Goal: Information Seeking & Learning: Find specific fact

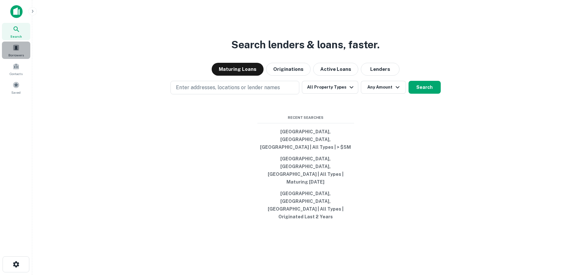
click at [14, 52] on div "Borrowers" at bounding box center [16, 50] width 28 height 17
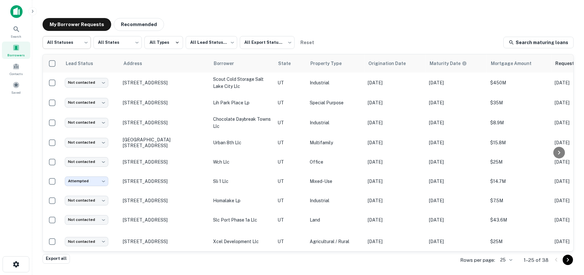
click at [75, 43] on body "Search Borrowers Contacts Saved My Borrower Requests Recommended All Statuses *…" at bounding box center [292, 137] width 584 height 275
click at [75, 43] on div at bounding box center [292, 137] width 584 height 275
click at [274, 39] on body "Search Borrowers Contacts Saved My Borrower Requests Recommended All Statuses *…" at bounding box center [292, 137] width 584 height 275
click at [274, 39] on div at bounding box center [292, 137] width 584 height 275
click at [203, 45] on body "Search Borrowers Contacts Saved My Borrower Requests Recommended All Statuses *…" at bounding box center [292, 137] width 584 height 275
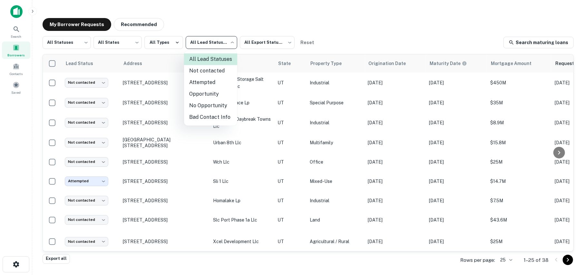
click at [206, 84] on li "Attempted" at bounding box center [210, 83] width 53 height 12
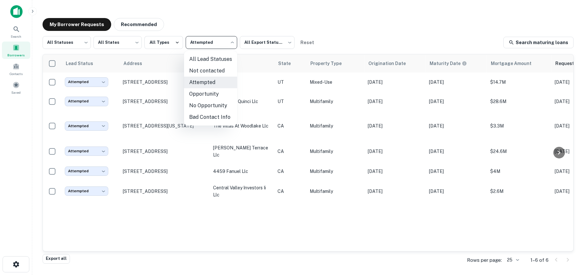
click at [214, 44] on body "Search Borrowers Contacts Saved My Borrower Requests Recommended All Statuses *…" at bounding box center [292, 137] width 584 height 275
click at [203, 58] on li "All Lead Statuses" at bounding box center [210, 59] width 53 height 12
type input "***"
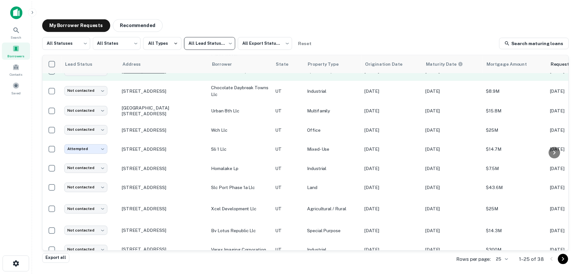
scroll to position [64, 0]
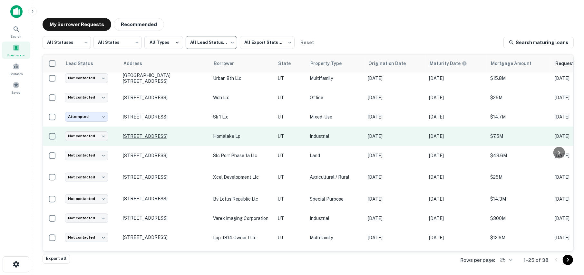
click at [135, 134] on p "[STREET_ADDRESS]" at bounding box center [165, 136] width 84 height 6
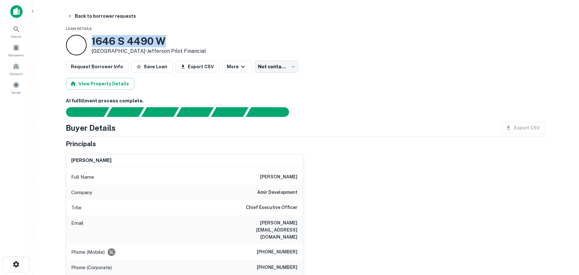
drag, startPoint x: 166, startPoint y: 39, endPoint x: 92, endPoint y: 40, distance: 73.8
click at [92, 40] on h3 "1646 S 4490 W" at bounding box center [149, 41] width 114 height 12
copy h3 "1646 S 4490 W"
click at [380, 181] on div "[PERSON_NAME] Full Name [PERSON_NAME] Company amir development Title Chief Exec…" at bounding box center [303, 242] width 485 height 187
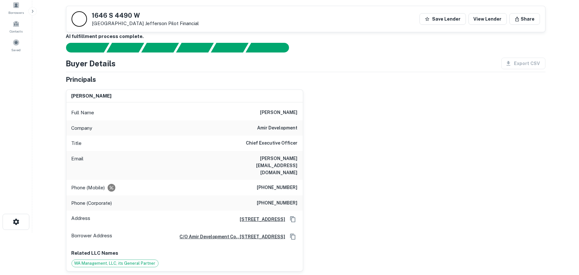
scroll to position [32, 0]
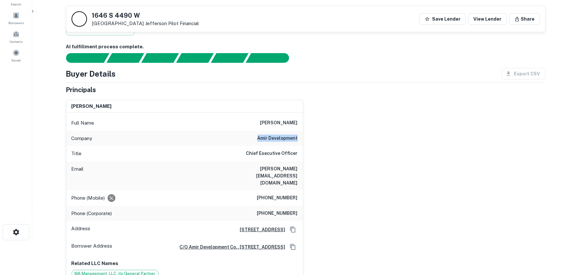
drag, startPoint x: 298, startPoint y: 136, endPoint x: 260, endPoint y: 138, distance: 38.1
click at [260, 138] on div "Company amir development" at bounding box center [184, 138] width 237 height 15
copy h6 "amir development"
click at [286, 139] on h6 "amir development" at bounding box center [277, 139] width 40 height 8
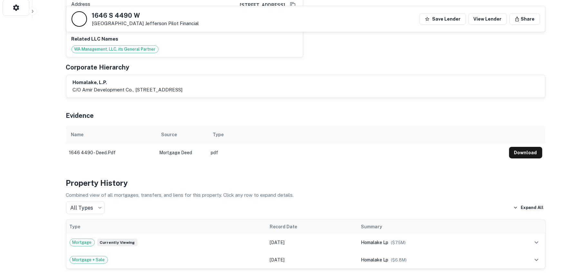
scroll to position [258, 0]
click at [525, 146] on button "Download" at bounding box center [525, 152] width 33 height 12
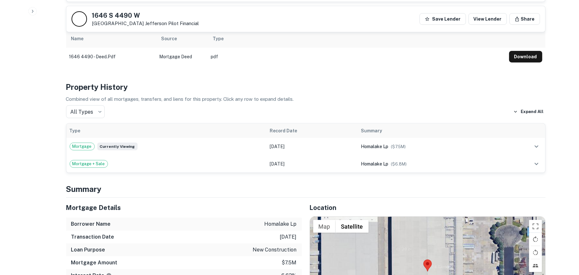
scroll to position [354, 0]
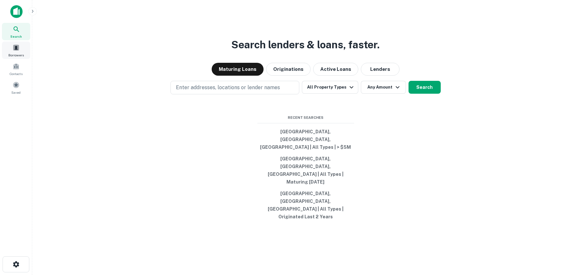
click at [10, 53] on span "Borrowers" at bounding box center [15, 55] width 15 height 5
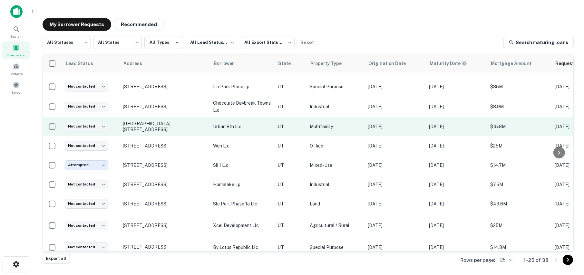
scroll to position [32, 0]
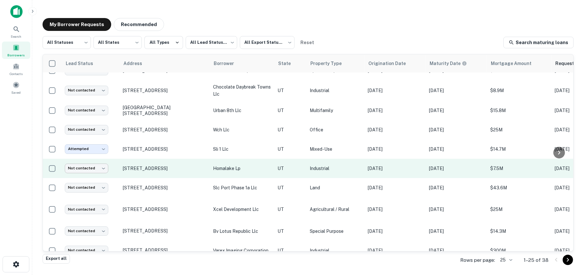
click at [86, 170] on body "Search Borrowers Contacts Saved My Borrower Requests Recommended All Statuses *…" at bounding box center [292, 137] width 584 height 275
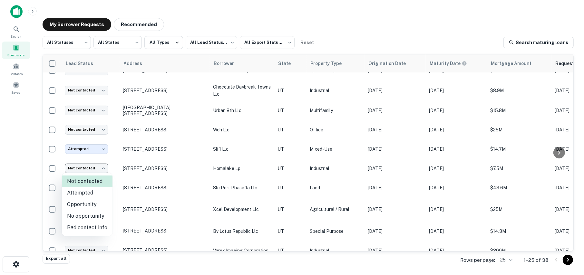
click at [88, 217] on li "No opportunity" at bounding box center [87, 216] width 51 height 12
type input "**********"
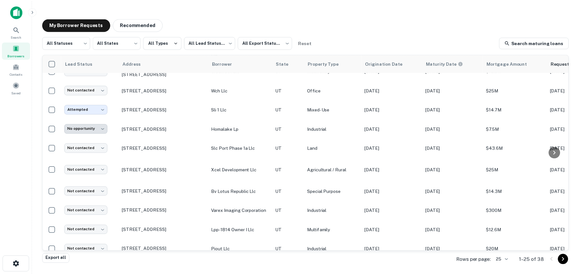
scroll to position [64, 0]
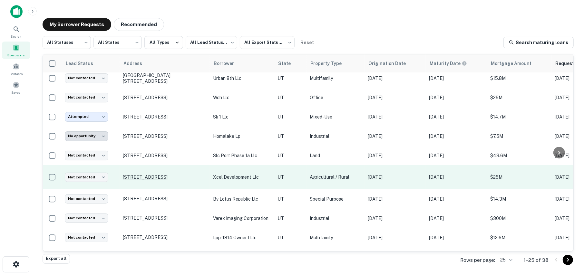
click at [148, 174] on p "[STREET_ADDRESS]" at bounding box center [165, 177] width 84 height 6
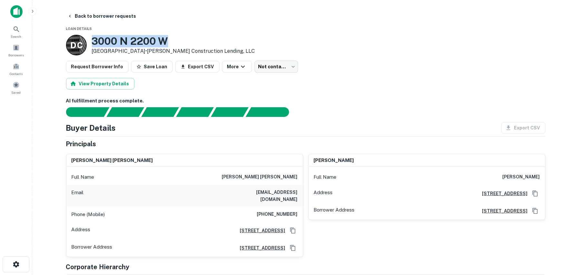
drag, startPoint x: 172, startPoint y: 40, endPoint x: 95, endPoint y: 42, distance: 77.7
click at [95, 42] on h3 "3000 N 2200 W" at bounding box center [173, 41] width 163 height 12
copy h3 "3000 N 2200 W"
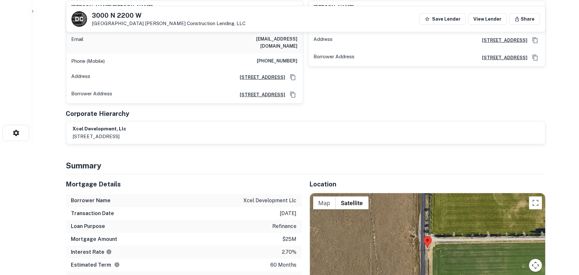
scroll to position [129, 0]
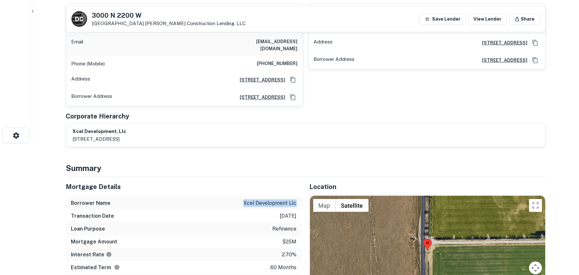
drag, startPoint x: 296, startPoint y: 195, endPoint x: 243, endPoint y: 194, distance: 53.5
click at [243, 197] on div "Borrower Name xcel development llc" at bounding box center [184, 203] width 236 height 13
copy p "xcel development llc"
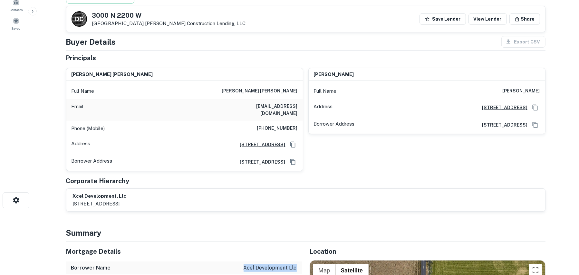
scroll to position [32, 0]
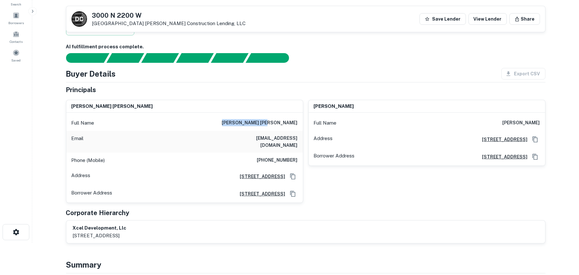
drag, startPoint x: 298, startPoint y: 122, endPoint x: 259, endPoint y: 122, distance: 39.3
click at [259, 122] on div "Full Name dave scott tolman" at bounding box center [184, 122] width 237 height 15
copy h6 "dave scott tolman"
drag, startPoint x: 145, startPoint y: 11, endPoint x: 94, endPoint y: 11, distance: 51.2
click at [94, 11] on div "D C 3000 N 2200 W Salt Lake City, UT 84116 Draper Construction Lending, LLC" at bounding box center [159, 18] width 174 height 15
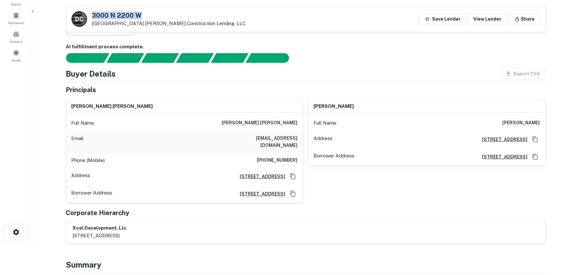
copy h5 "3000 N 2200 W"
click at [258, 18] on div "D C 3000 N 2200 W Salt Lake City, UT 84116 Draper Construction Lending, LLC Sav…" at bounding box center [305, 19] width 479 height 26
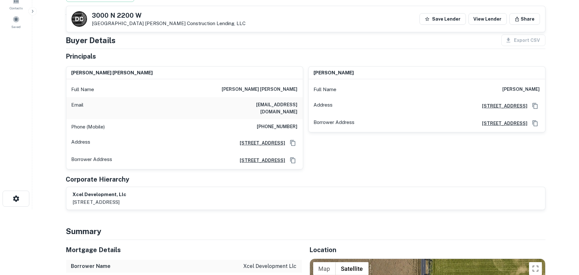
scroll to position [64, 0]
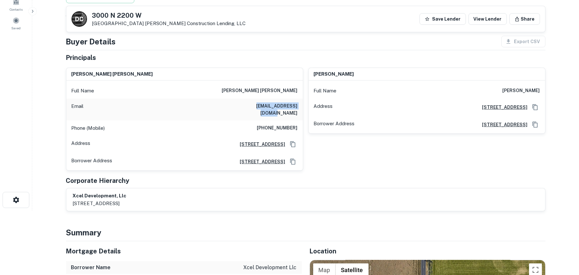
drag, startPoint x: 298, startPoint y: 106, endPoint x: 246, endPoint y: 106, distance: 51.9
click at [246, 106] on div "Email dstolman@xmission.com" at bounding box center [184, 110] width 237 height 22
click at [350, 147] on div "david s tolman Full Name david s tolman Address 3813 S Highland Ct, Bountiful, …" at bounding box center [424, 117] width 242 height 109
click at [275, 48] on div "Buyer Details Export CSV Principals dave scott tolman Full Name dave scott tolm…" at bounding box center [306, 124] width 480 height 176
drag, startPoint x: 36, startPoint y: 184, endPoint x: 38, endPoint y: 181, distance: 3.6
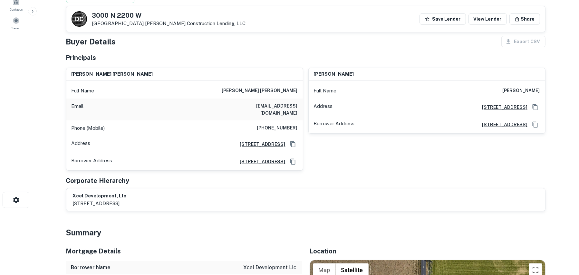
click at [36, 184] on main "Back to borrower requests D C 3000 N 2200 W Salt Lake City, UT 84116 Draper Con…" at bounding box center [305, 73] width 547 height 275
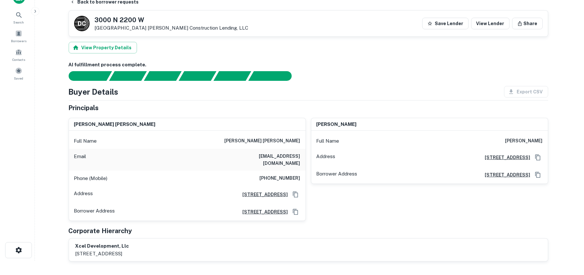
scroll to position [0, 0]
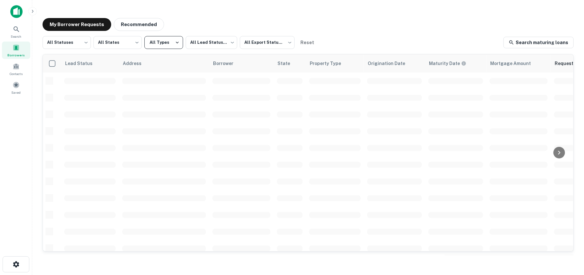
scroll to position [64, 0]
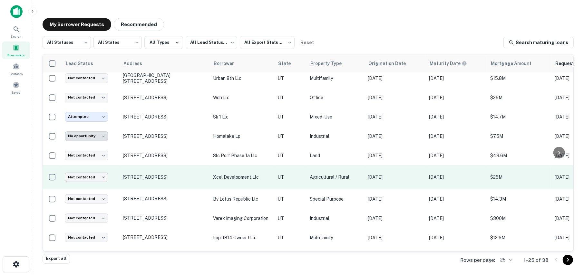
click at [95, 174] on body "Search Borrowers Contacts Saved My Borrower Requests Recommended All Statuses *…" at bounding box center [292, 137] width 584 height 275
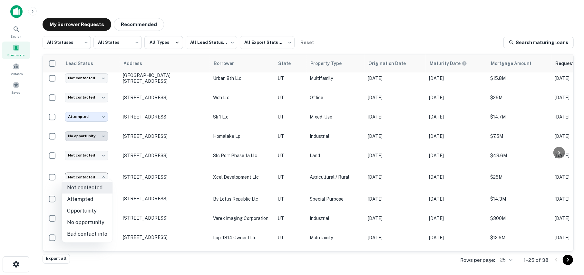
click at [85, 201] on li "Attempted" at bounding box center [87, 200] width 51 height 12
type input "*********"
